Goal: Task Accomplishment & Management: Use online tool/utility

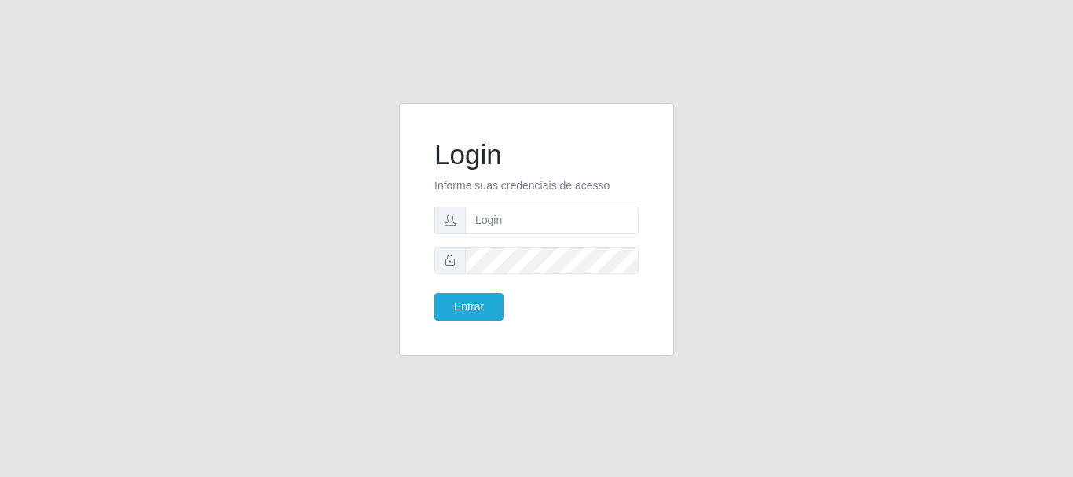
type input "[EMAIL_ADDRESS][DOMAIN_NAME]"
click at [483, 304] on button "Entrar" at bounding box center [468, 306] width 69 height 27
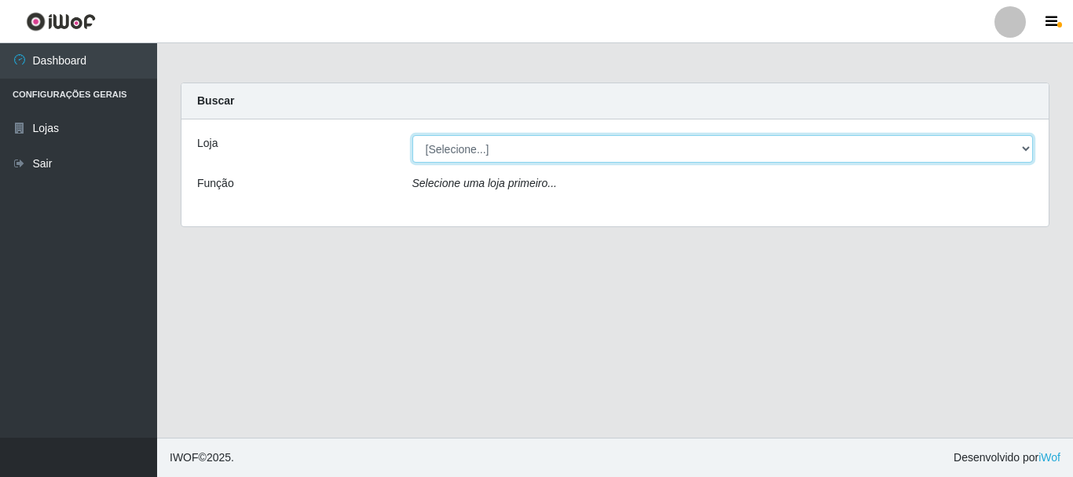
click at [1029, 146] on select "[Selecione...] SuperFácil Atacado - Rodoviária" at bounding box center [722, 148] width 621 height 27
select select "400"
click at [412, 135] on select "[Selecione...] SuperFácil Atacado - Rodoviária" at bounding box center [722, 148] width 621 height 27
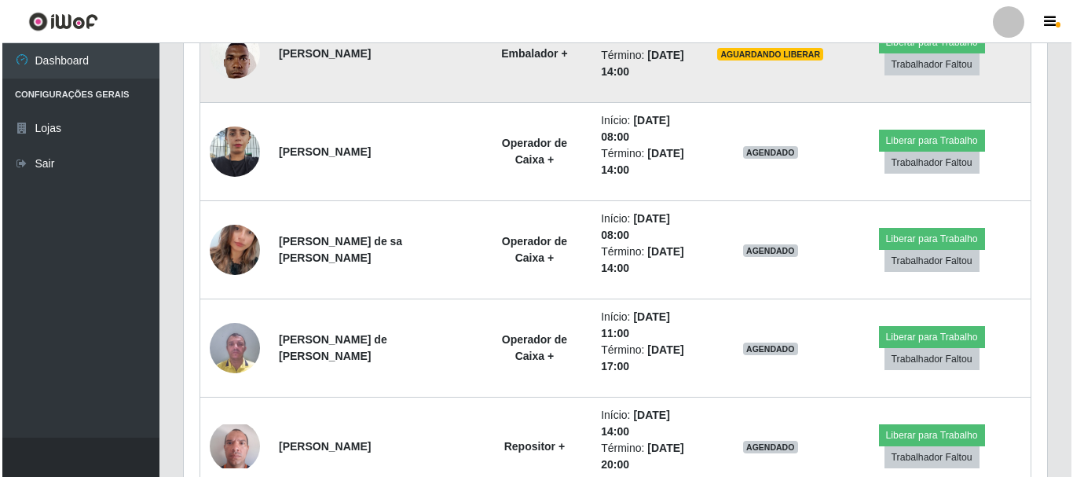
scroll to position [785, 0]
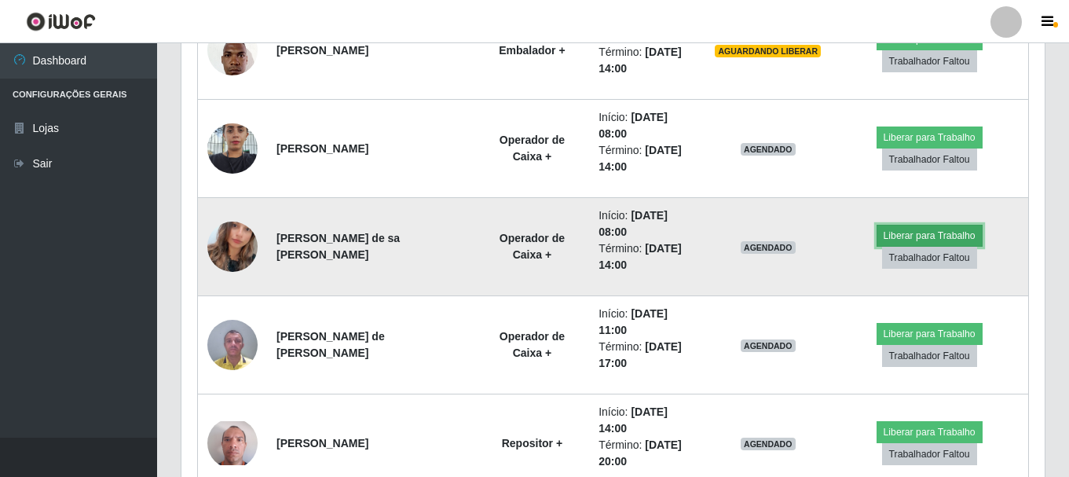
click at [921, 232] on button "Liberar para Trabalho" at bounding box center [930, 236] width 106 height 22
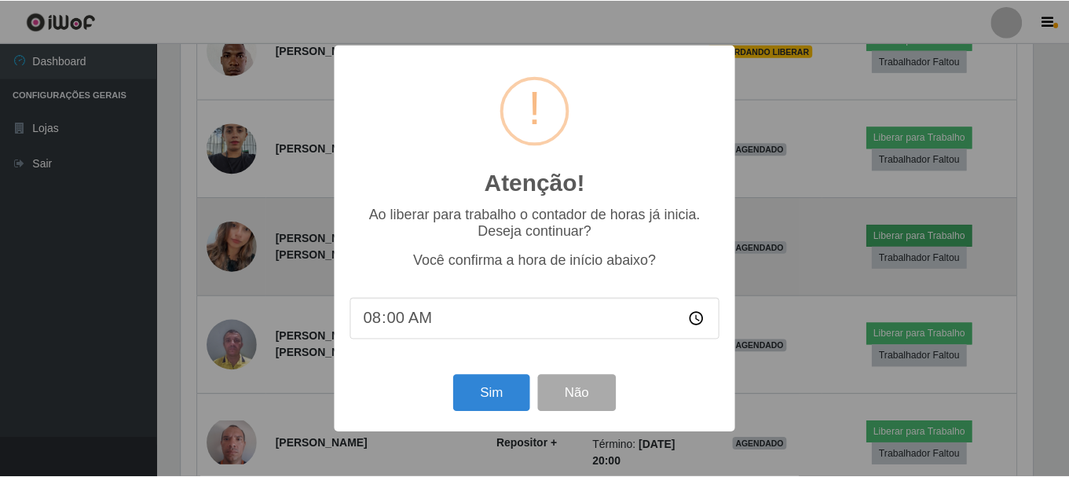
scroll to position [326, 855]
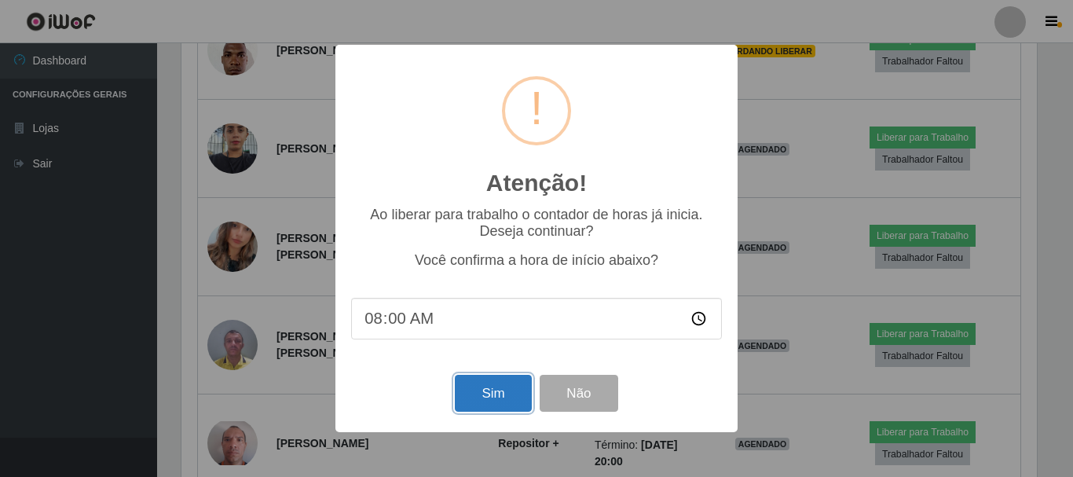
click at [455, 398] on button "Sim" at bounding box center [493, 393] width 76 height 37
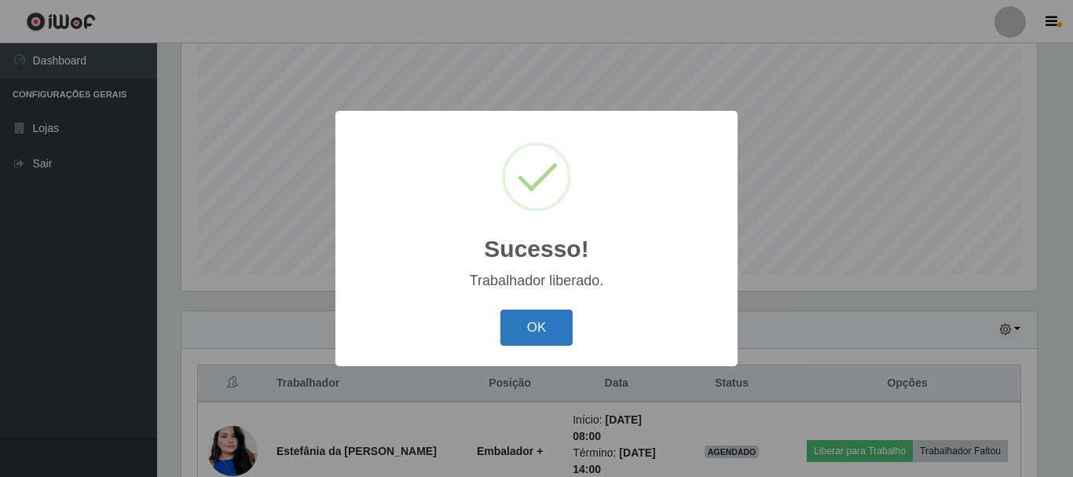
click at [535, 330] on button "OK" at bounding box center [536, 327] width 73 height 37
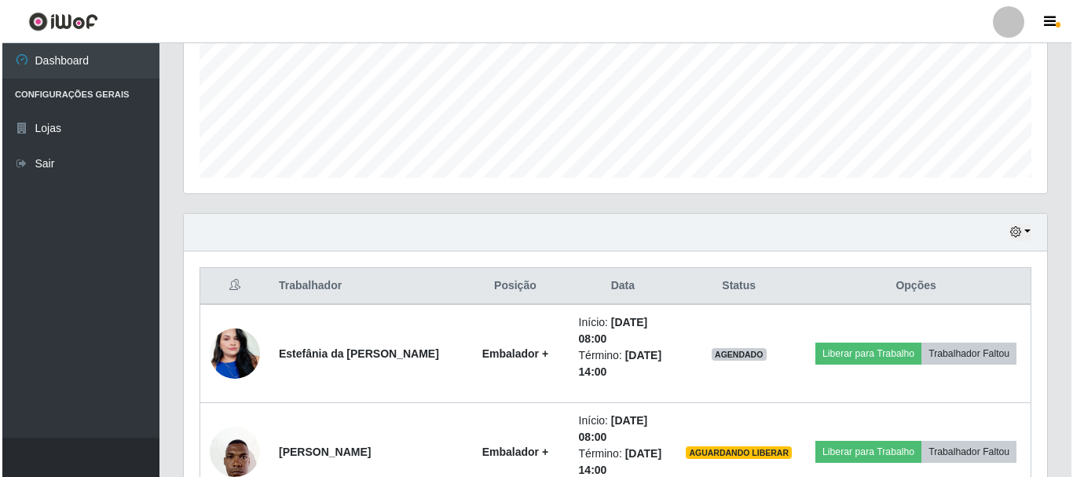
scroll to position [601, 0]
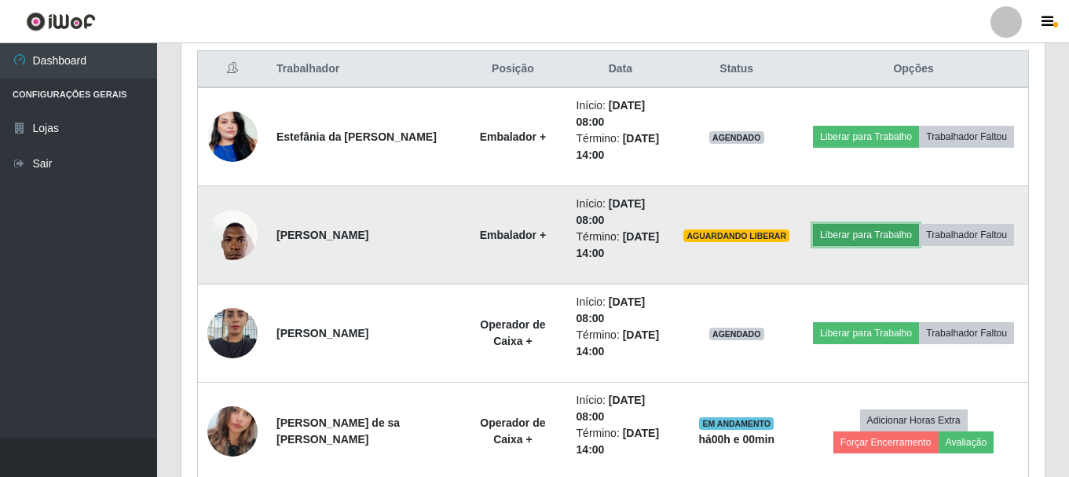
click at [876, 242] on button "Liberar para Trabalho" at bounding box center [866, 235] width 106 height 22
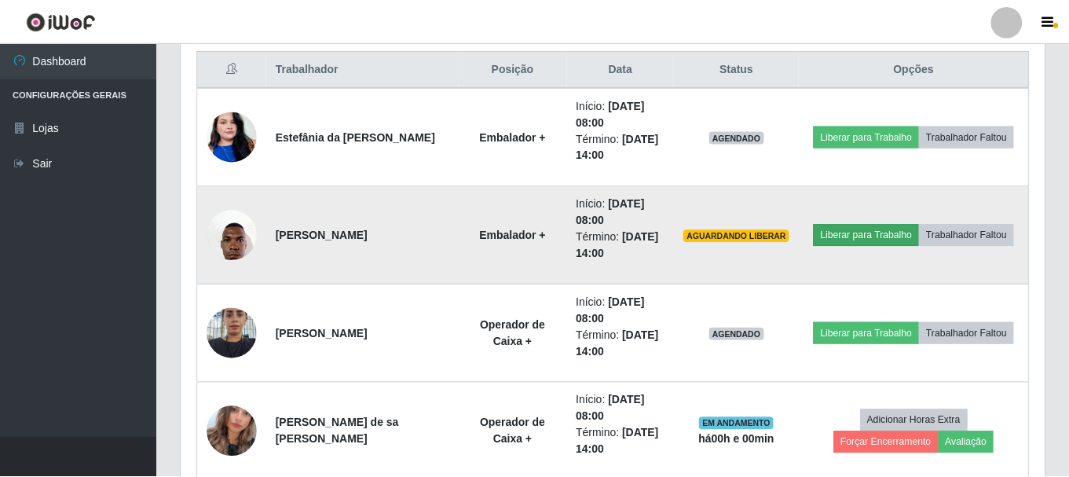
scroll to position [326, 855]
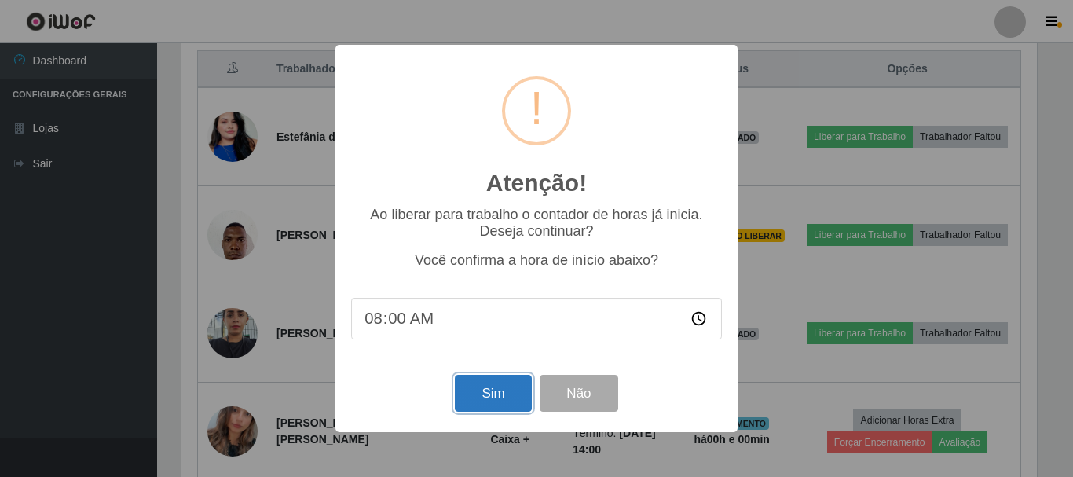
click at [465, 400] on button "Sim" at bounding box center [493, 393] width 76 height 37
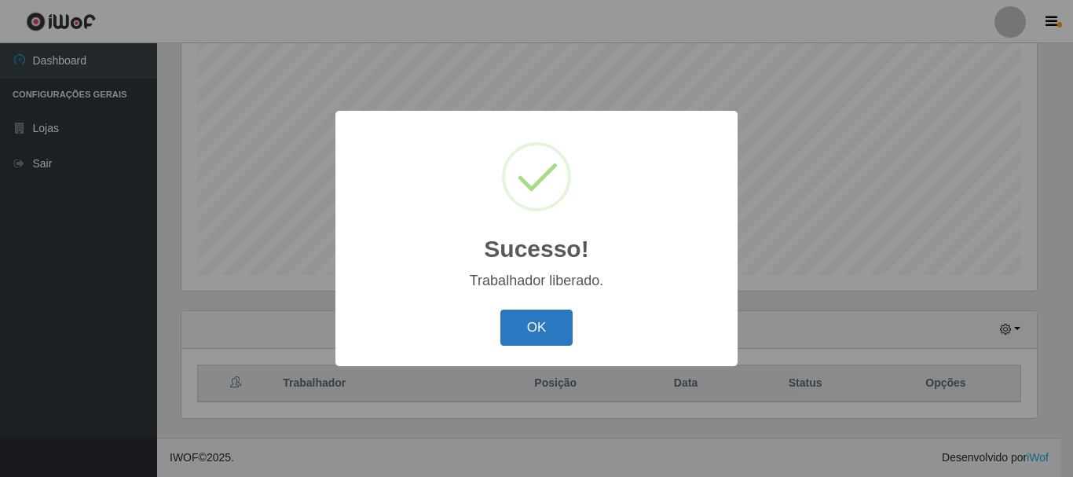
click at [544, 326] on button "OK" at bounding box center [536, 327] width 73 height 37
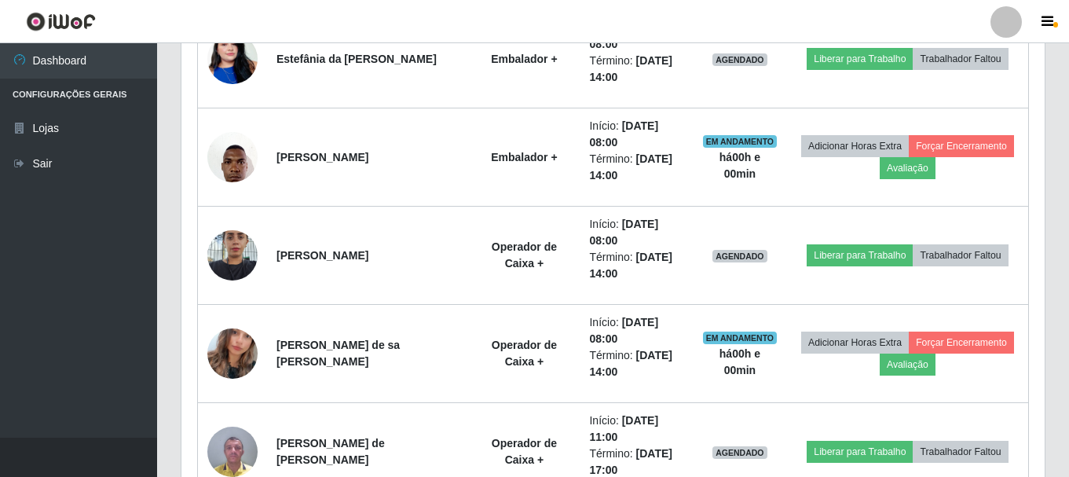
scroll to position [679, 0]
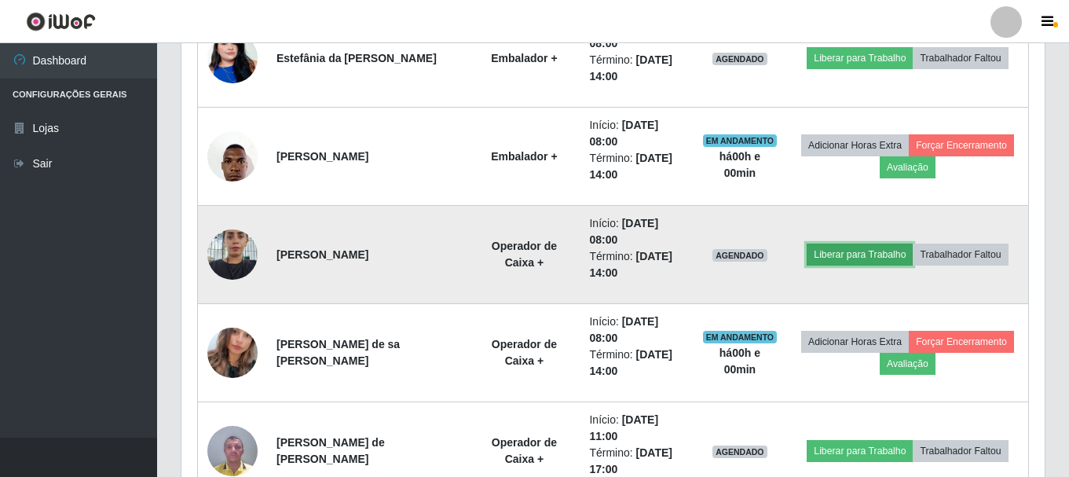
click at [852, 258] on button "Liberar para Trabalho" at bounding box center [860, 254] width 106 height 22
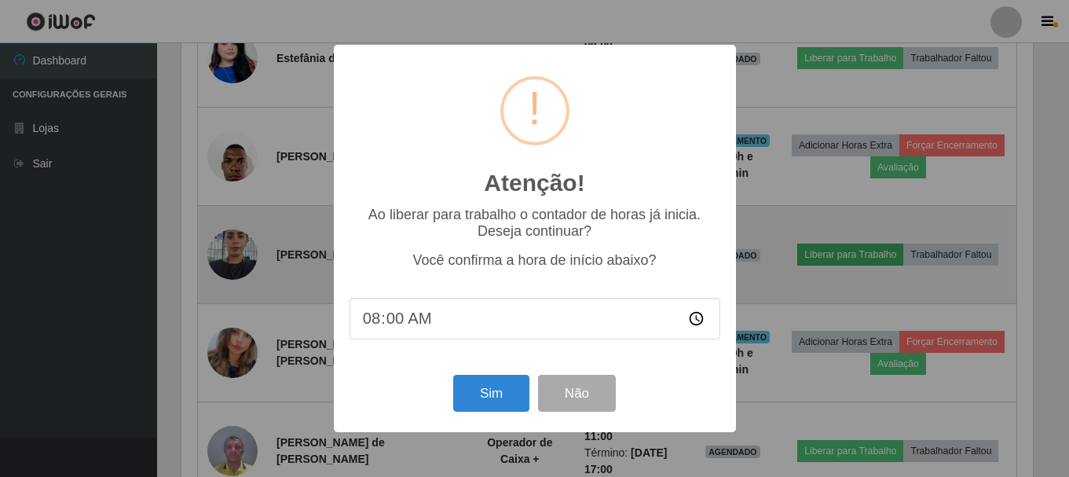
scroll to position [326, 855]
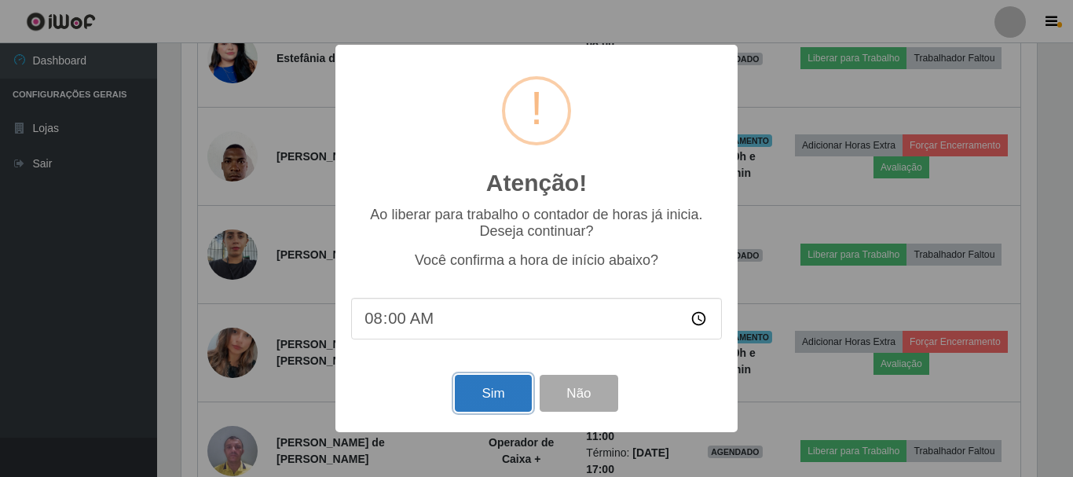
click at [500, 399] on button "Sim" at bounding box center [493, 393] width 76 height 37
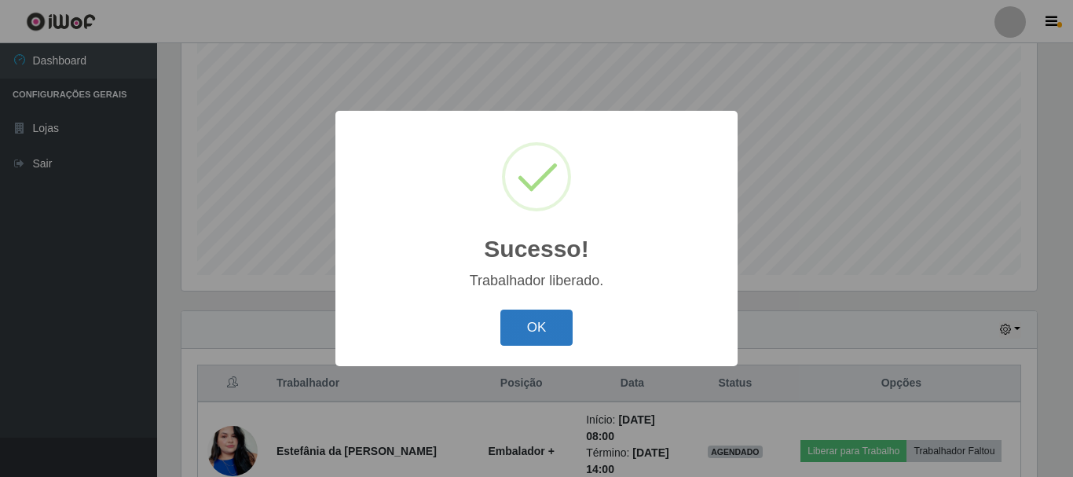
click at [536, 336] on button "OK" at bounding box center [536, 327] width 73 height 37
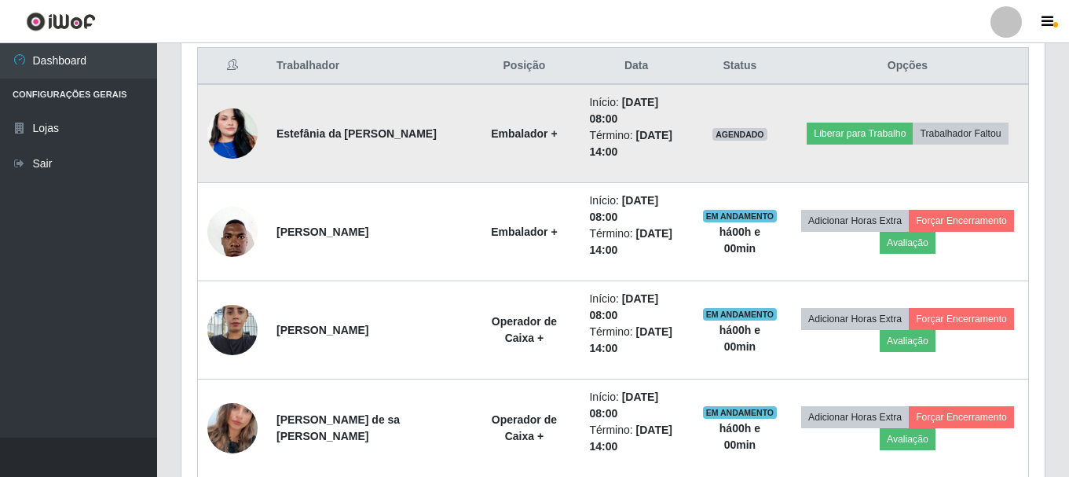
scroll to position [601, 0]
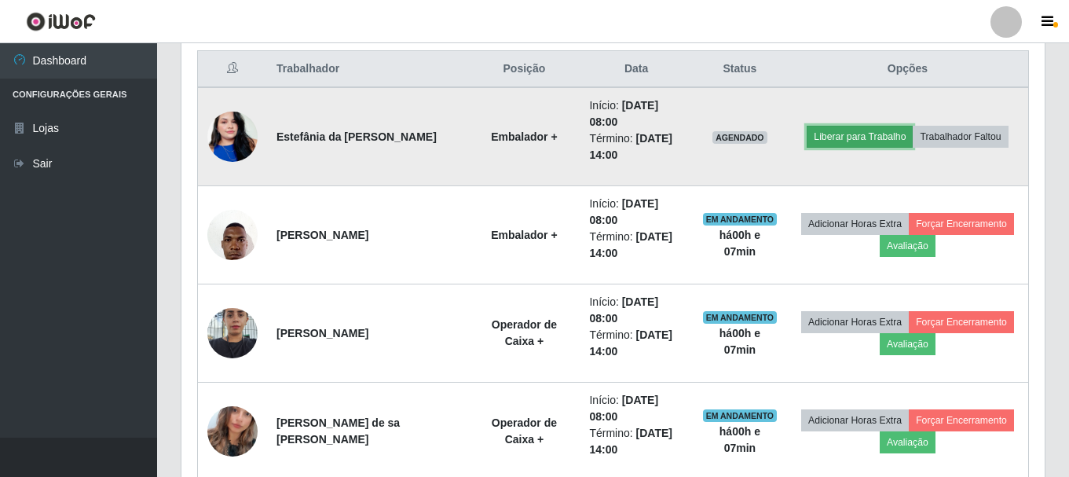
click at [871, 140] on button "Liberar para Trabalho" at bounding box center [860, 137] width 106 height 22
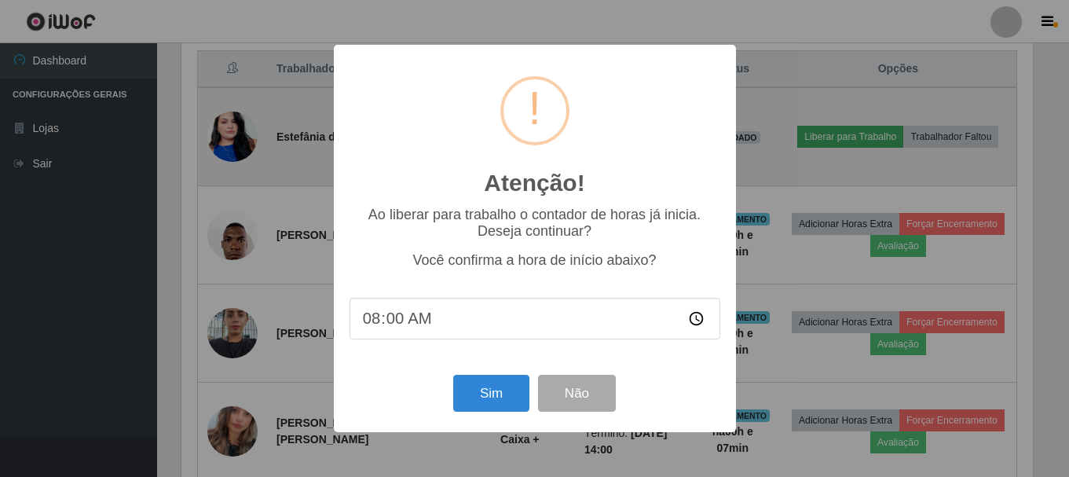
scroll to position [326, 855]
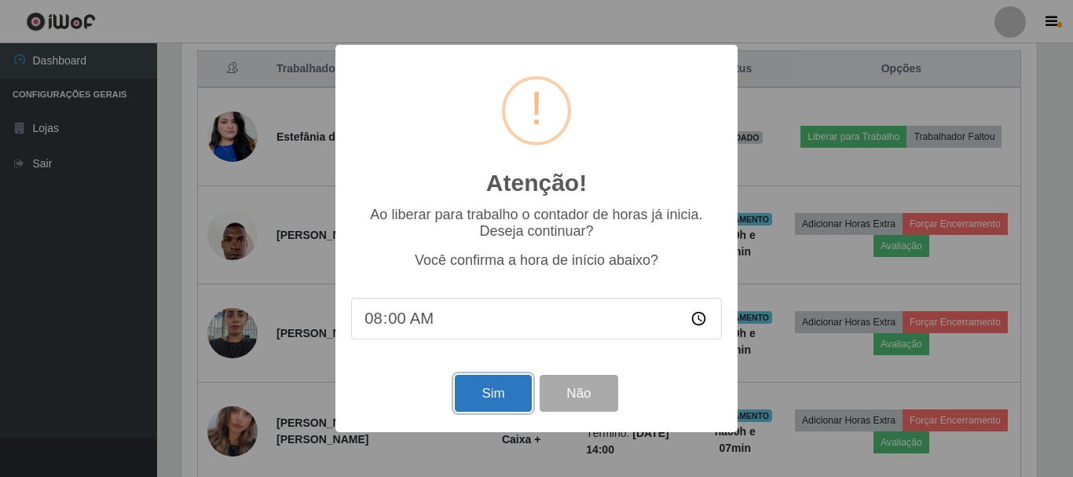
click at [484, 395] on button "Sim" at bounding box center [493, 393] width 76 height 37
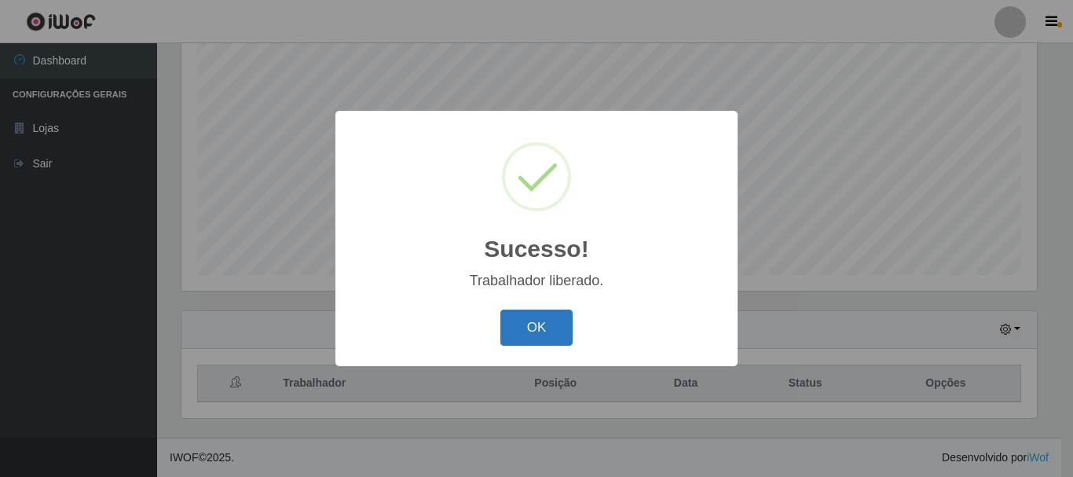
click at [545, 311] on button "OK" at bounding box center [536, 327] width 73 height 37
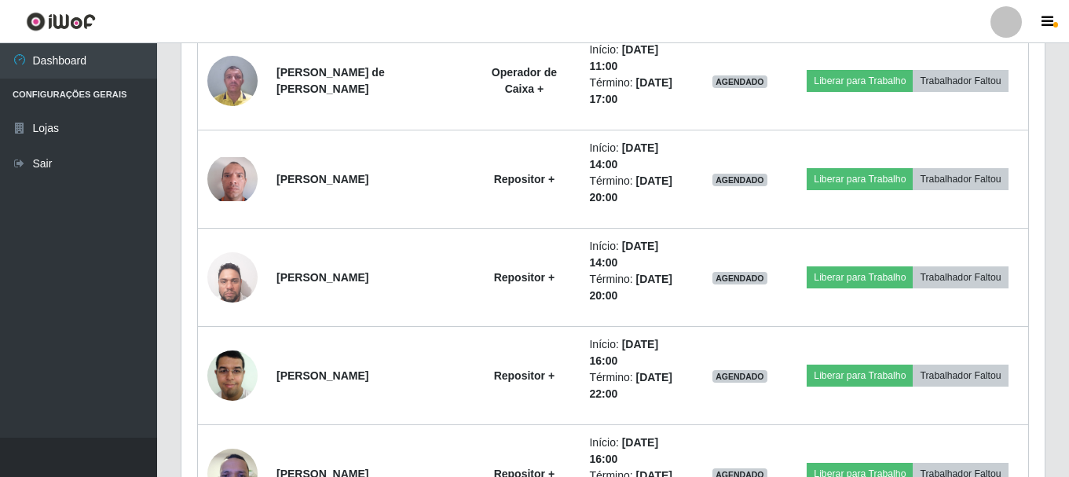
scroll to position [1072, 0]
